Goal: Check status: Check status

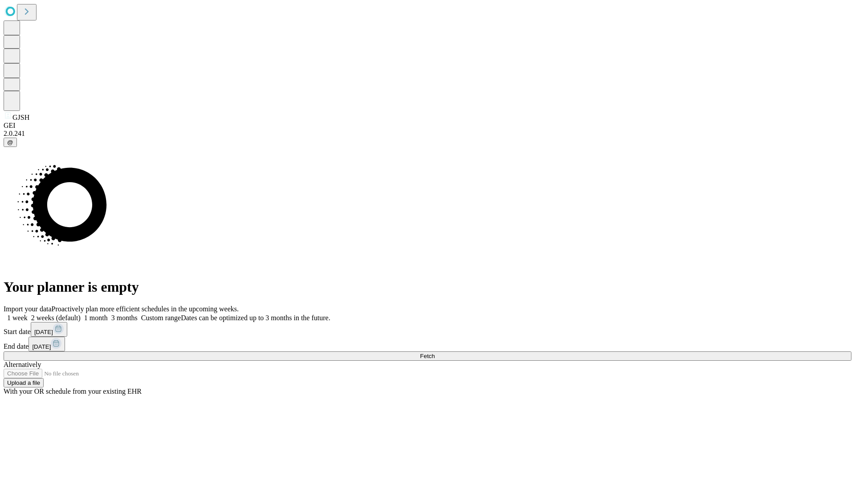
click at [81, 314] on label "2 weeks (default)" at bounding box center [54, 318] width 53 height 8
click at [435, 353] on span "Fetch" at bounding box center [427, 356] width 15 height 7
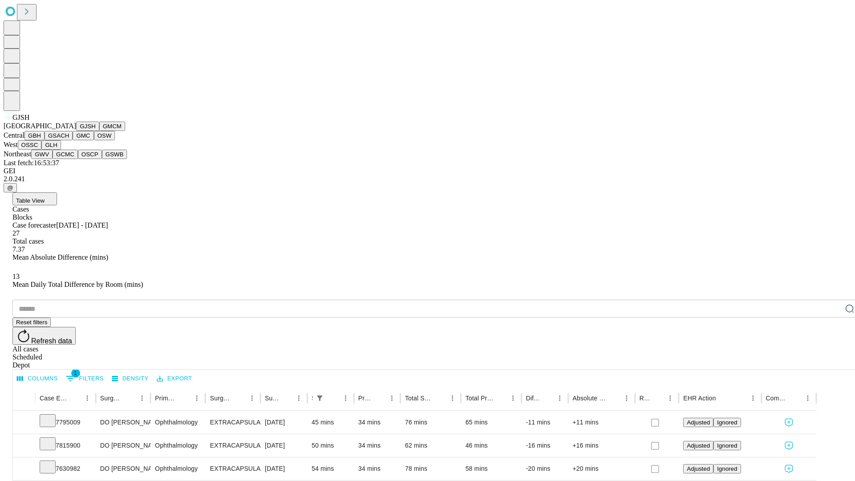
click at [99, 131] on button "GMCM" at bounding box center [112, 126] width 26 height 9
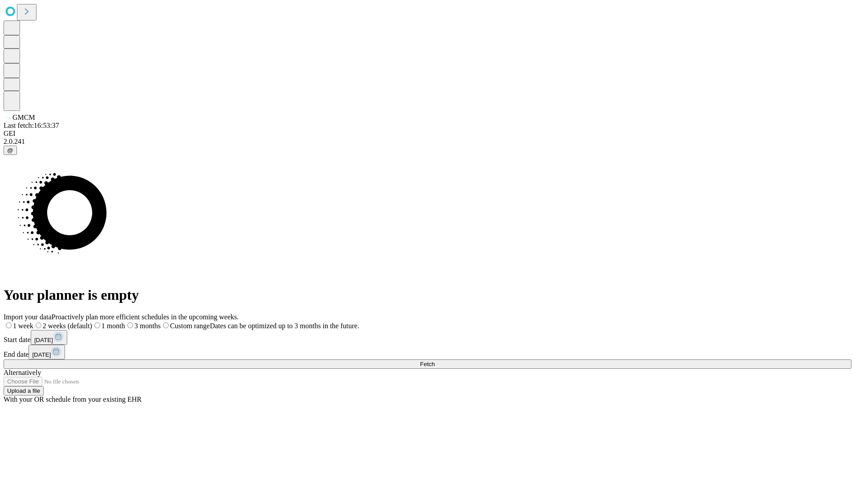
click at [92, 322] on label "2 weeks (default)" at bounding box center [62, 326] width 59 height 8
click at [435, 361] on span "Fetch" at bounding box center [427, 364] width 15 height 7
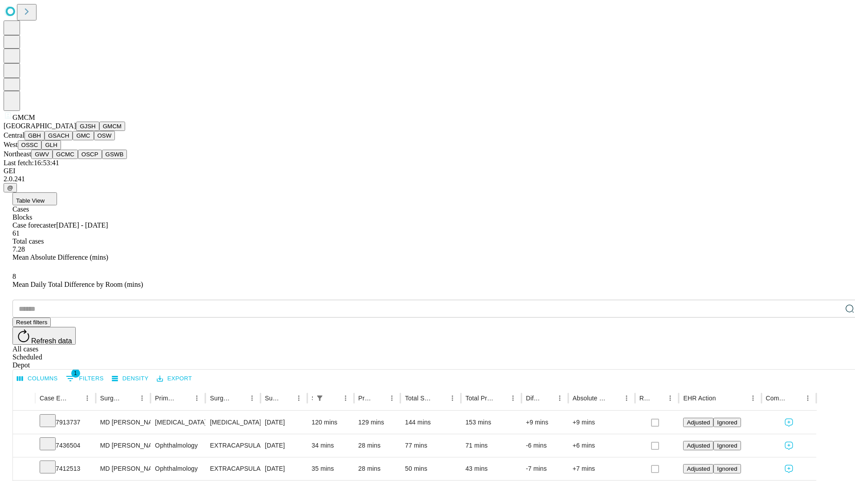
click at [45, 140] on button "GBH" at bounding box center [34, 135] width 20 height 9
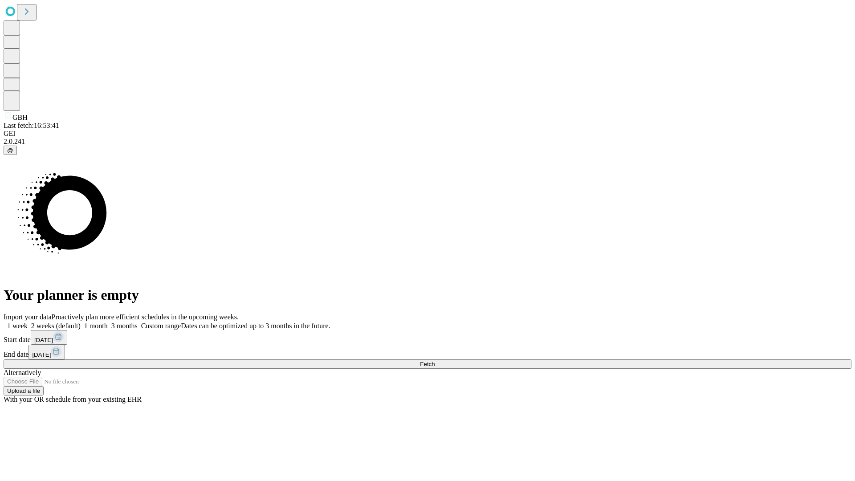
click at [81, 322] on label "2 weeks (default)" at bounding box center [54, 326] width 53 height 8
click at [435, 361] on span "Fetch" at bounding box center [427, 364] width 15 height 7
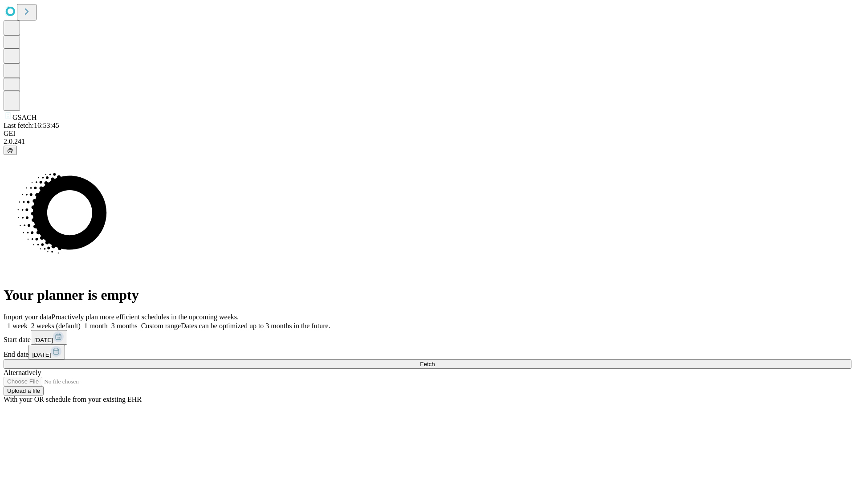
click at [81, 322] on label "2 weeks (default)" at bounding box center [54, 326] width 53 height 8
click at [435, 361] on span "Fetch" at bounding box center [427, 364] width 15 height 7
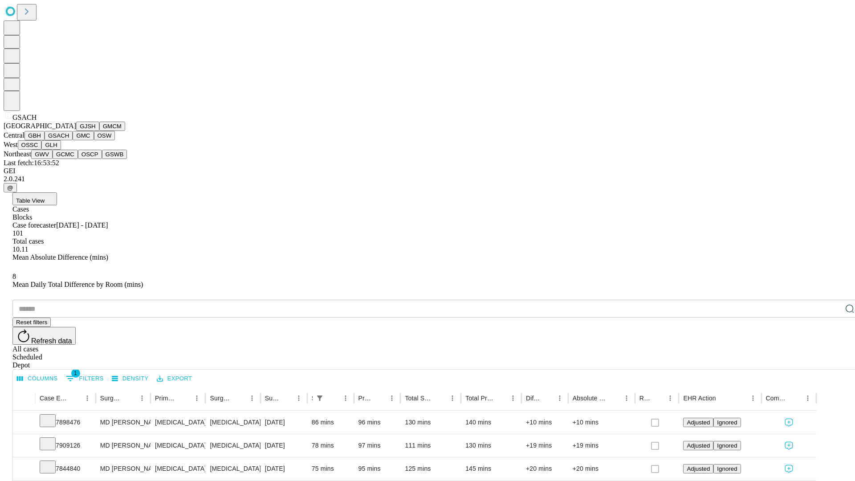
click at [73, 140] on button "GMC" at bounding box center [83, 135] width 21 height 9
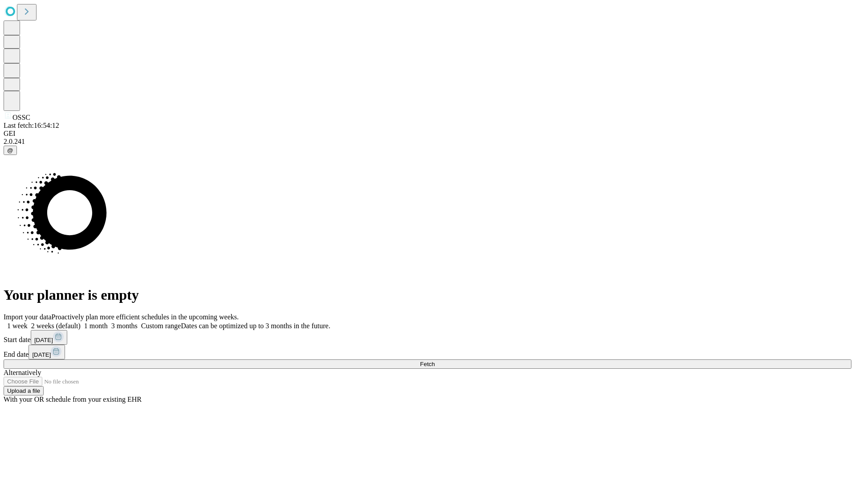
click at [435, 361] on span "Fetch" at bounding box center [427, 364] width 15 height 7
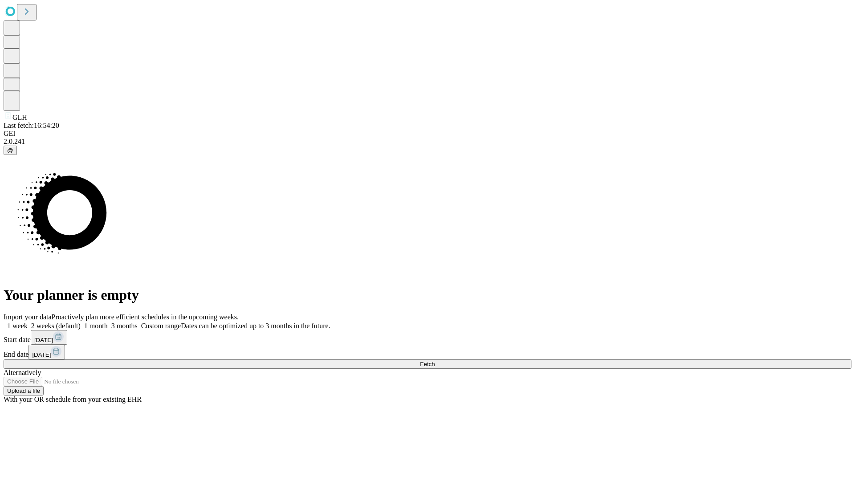
click at [81, 322] on label "2 weeks (default)" at bounding box center [54, 326] width 53 height 8
click at [435, 361] on span "Fetch" at bounding box center [427, 364] width 15 height 7
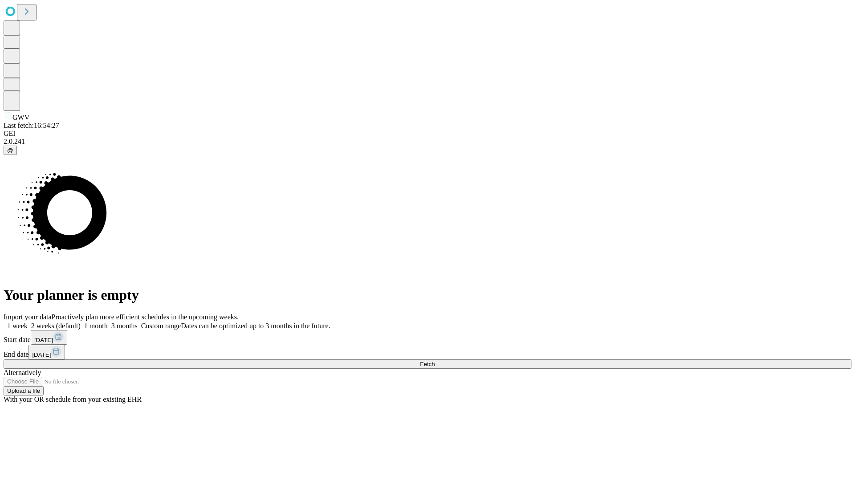
click at [435, 361] on span "Fetch" at bounding box center [427, 364] width 15 height 7
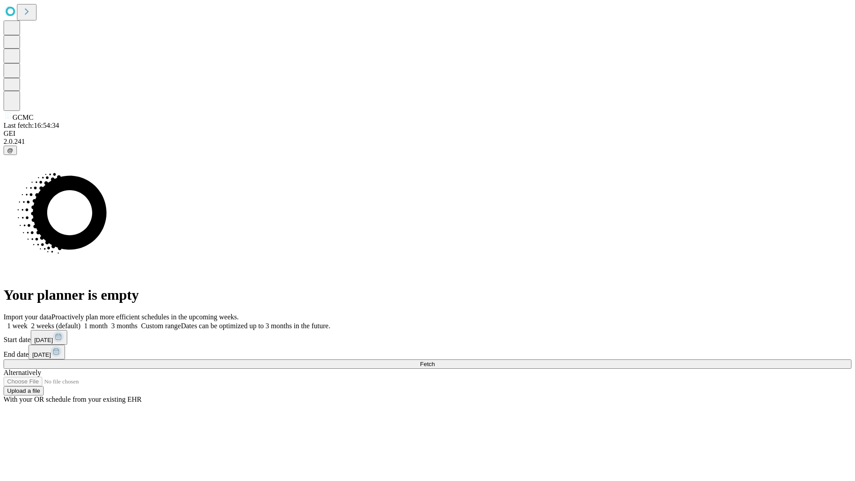
click at [435, 361] on span "Fetch" at bounding box center [427, 364] width 15 height 7
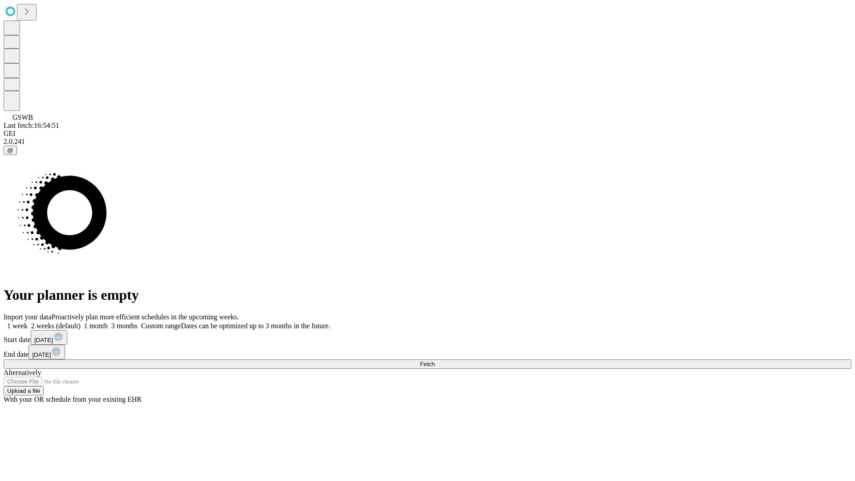
click at [435, 361] on span "Fetch" at bounding box center [427, 364] width 15 height 7
